Goal: Transaction & Acquisition: Purchase product/service

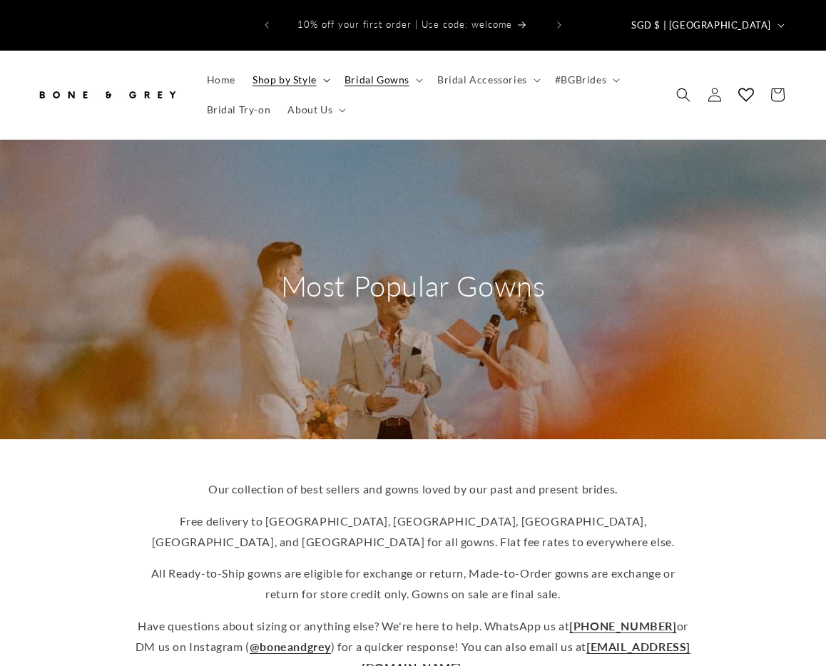
click at [267, 73] on span "Shop by Style" at bounding box center [284, 79] width 64 height 13
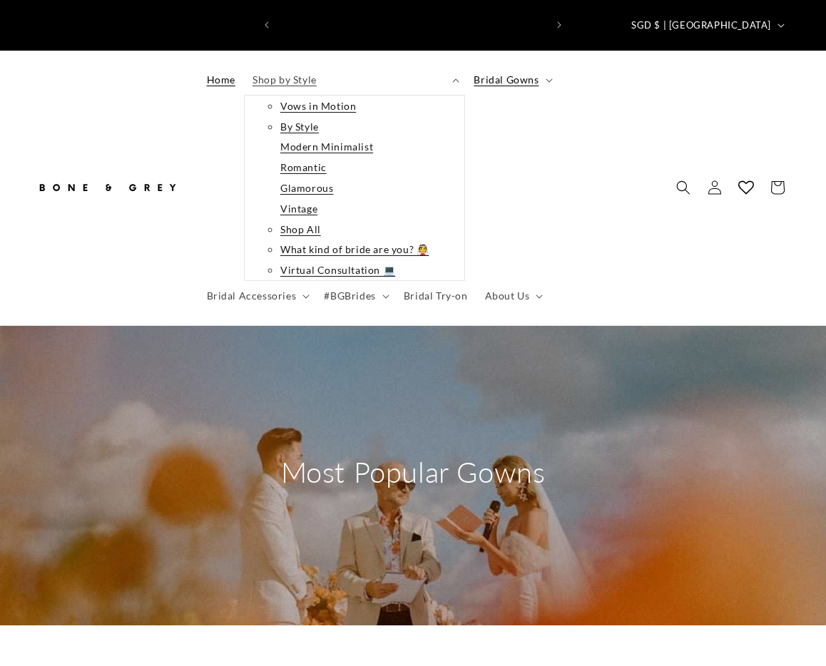
scroll to position [0, 266]
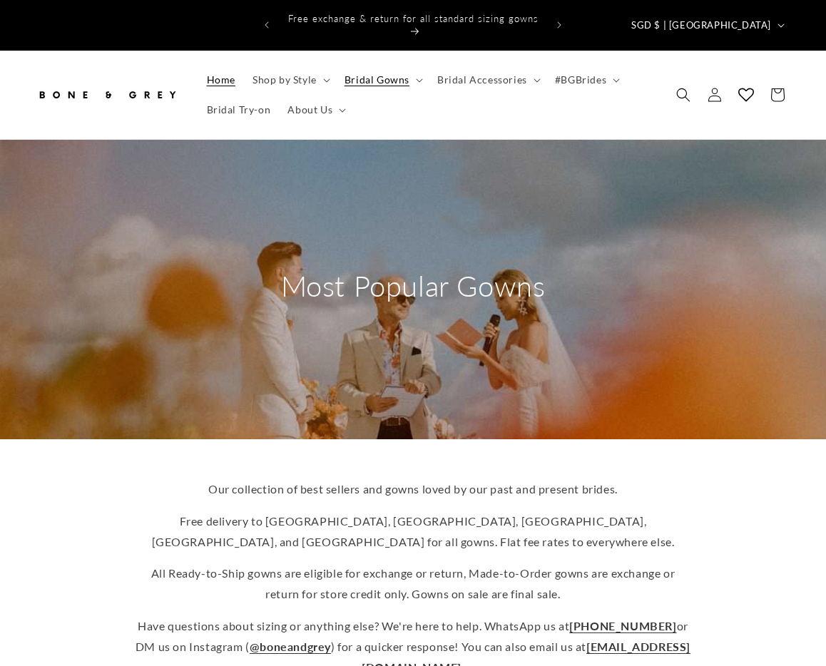
click at [225, 73] on span "Home" at bounding box center [221, 79] width 29 height 13
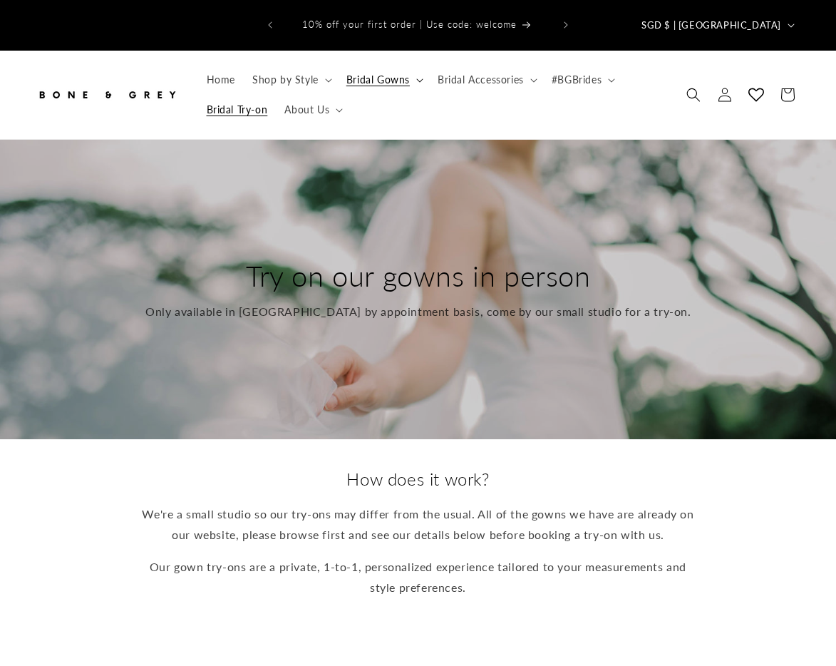
click at [378, 76] on summary "Bridal Gowns" at bounding box center [383, 80] width 91 height 30
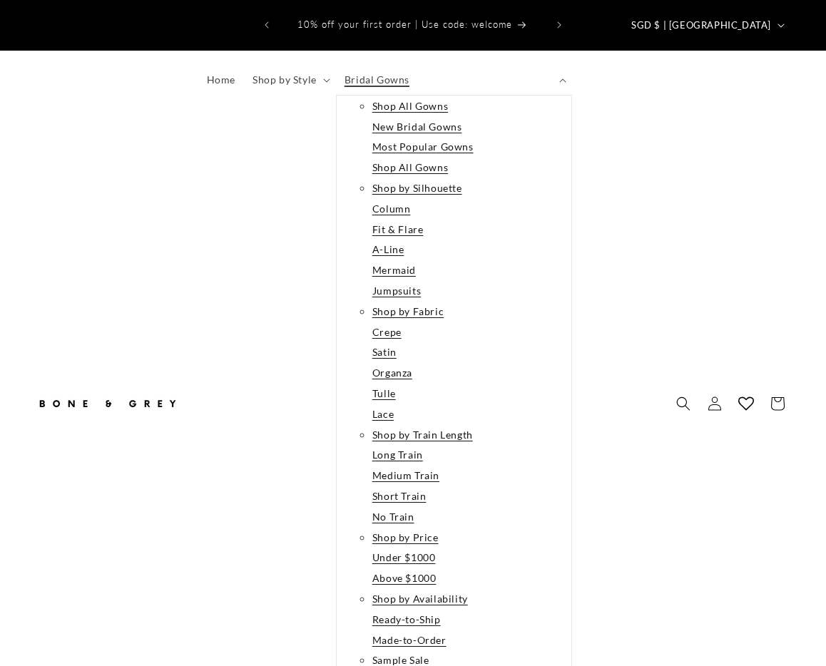
click at [397, 487] on link "Short Train" at bounding box center [399, 496] width 54 height 18
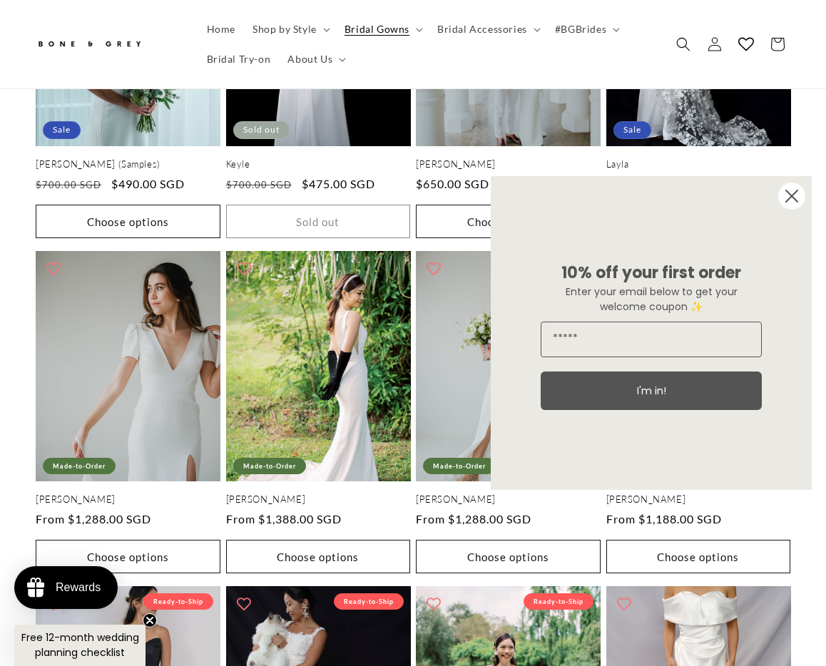
scroll to position [1968, 0]
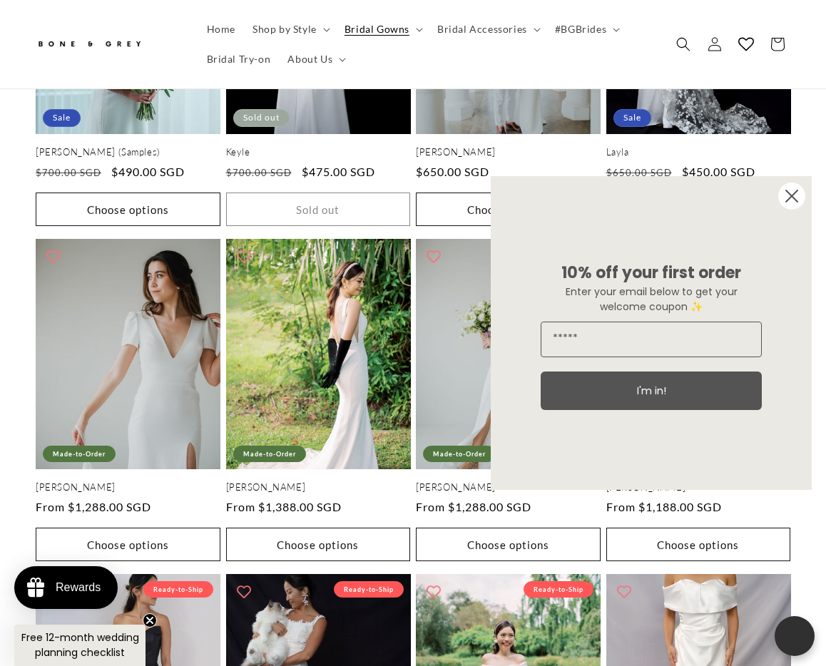
click at [799, 193] on circle "Close dialog" at bounding box center [791, 196] width 27 height 27
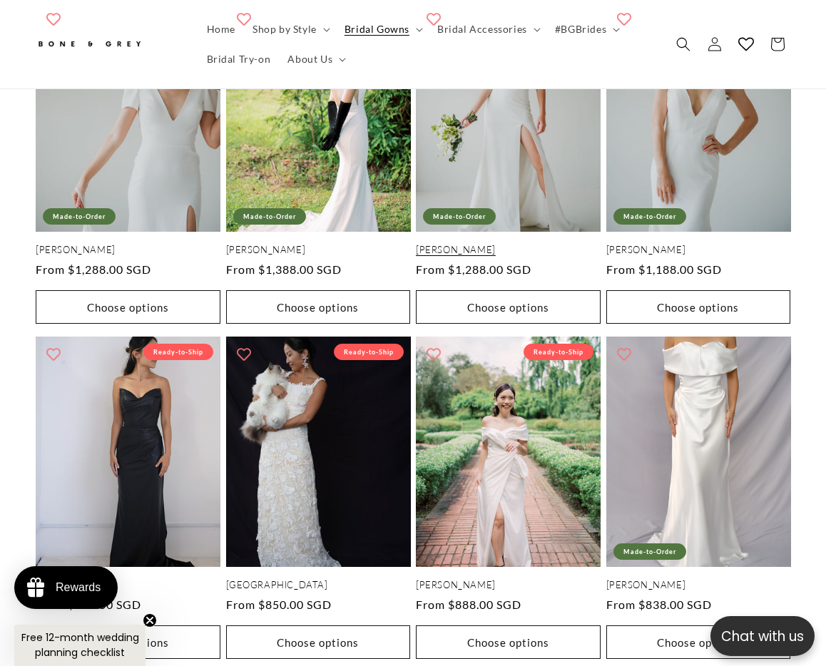
scroll to position [0, 266]
